Goal: Download file/media

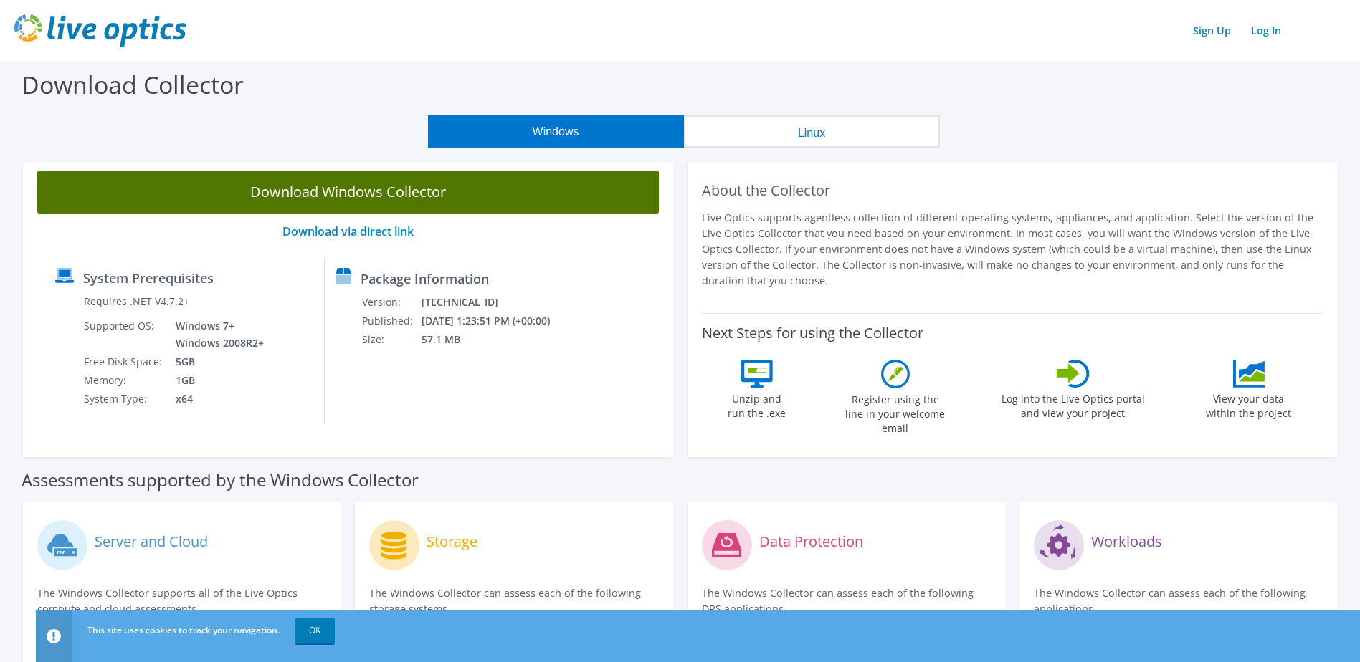
click at [378, 189] on link "Download Windows Collector" at bounding box center [347, 192] width 621 height 43
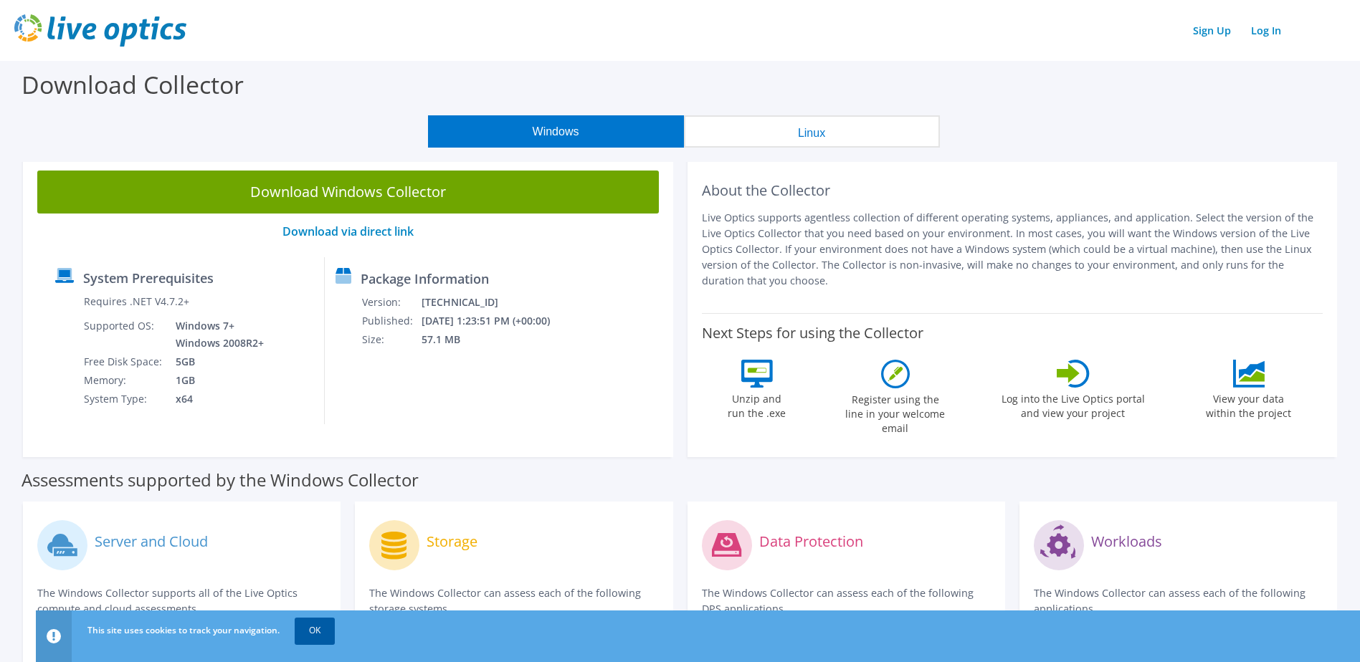
click at [308, 629] on link "OK" at bounding box center [315, 631] width 40 height 26
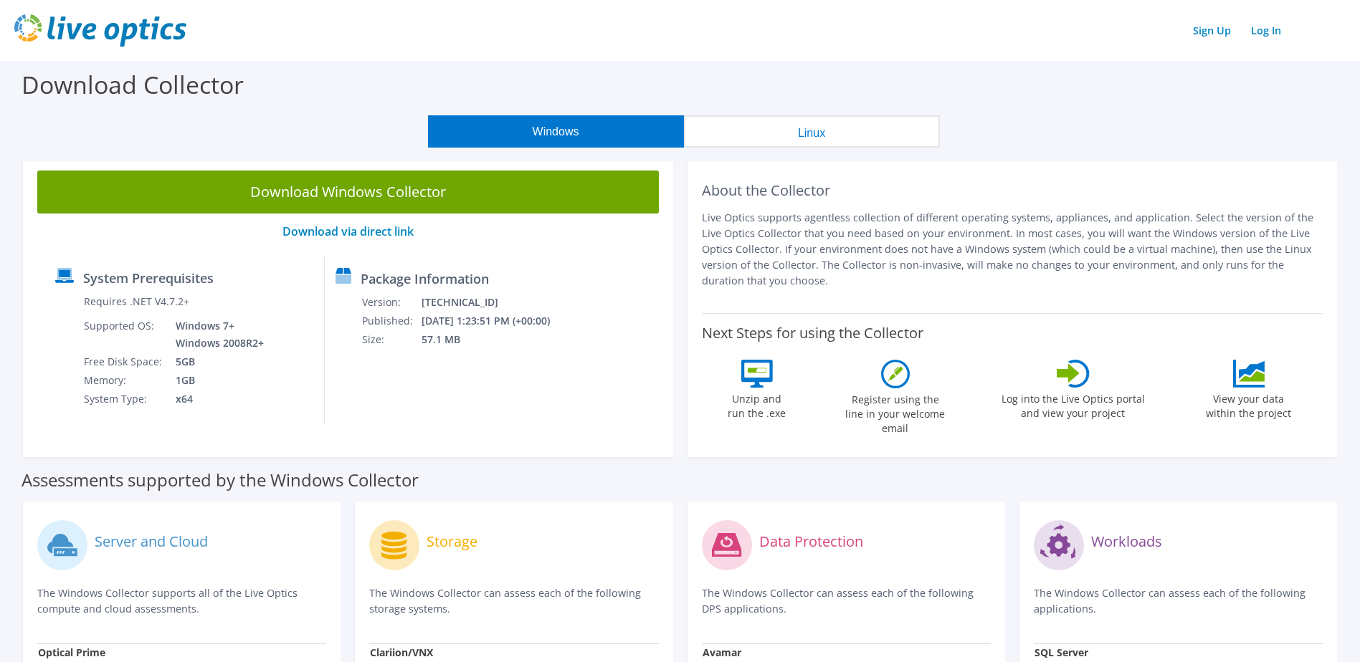
click at [1212, 125] on div "Windows Linux" at bounding box center [683, 131] width 1338 height 32
click at [1267, 32] on link "Log In" at bounding box center [1266, 30] width 44 height 21
